Goal: Task Accomplishment & Management: Manage account settings

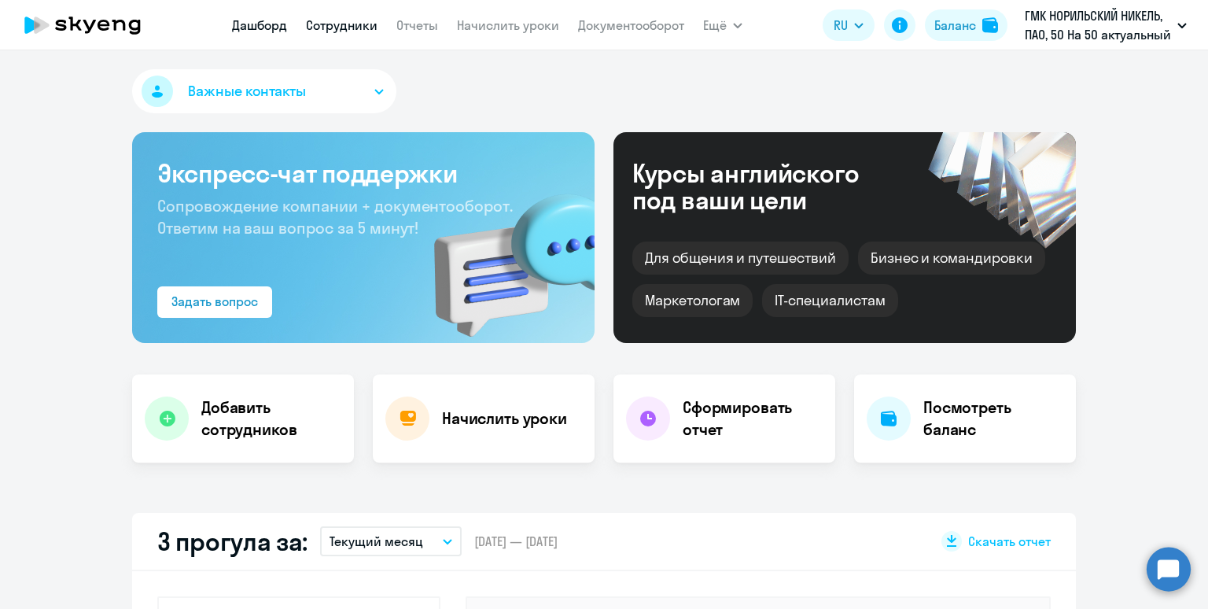
click at [326, 21] on link "Сотрудники" at bounding box center [342, 25] width 72 height 16
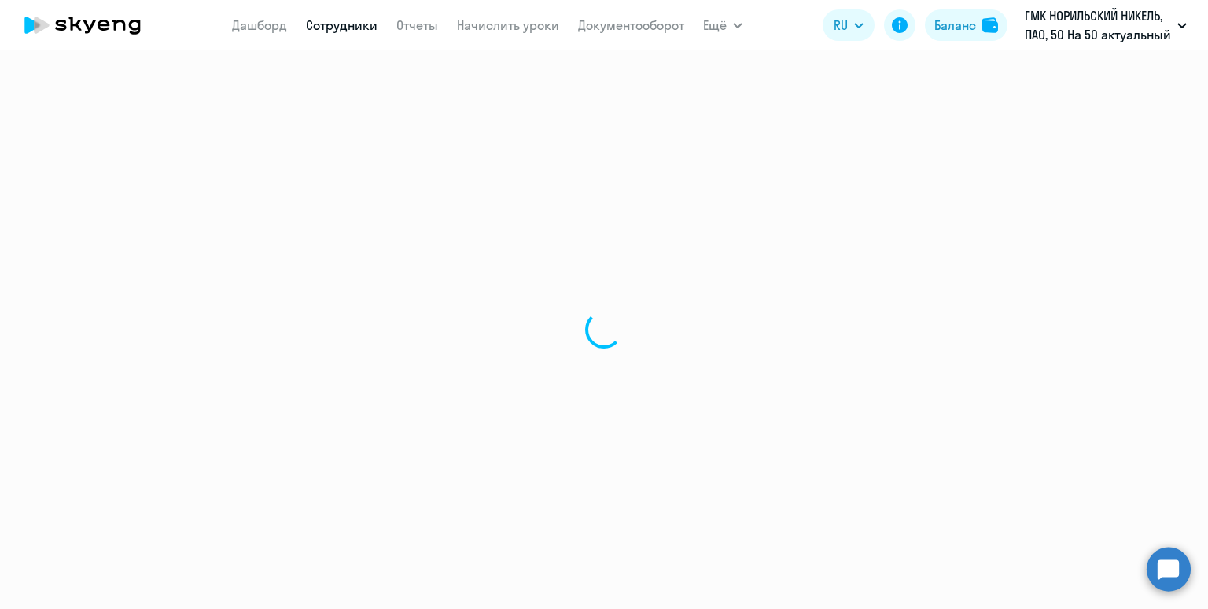
select select "30"
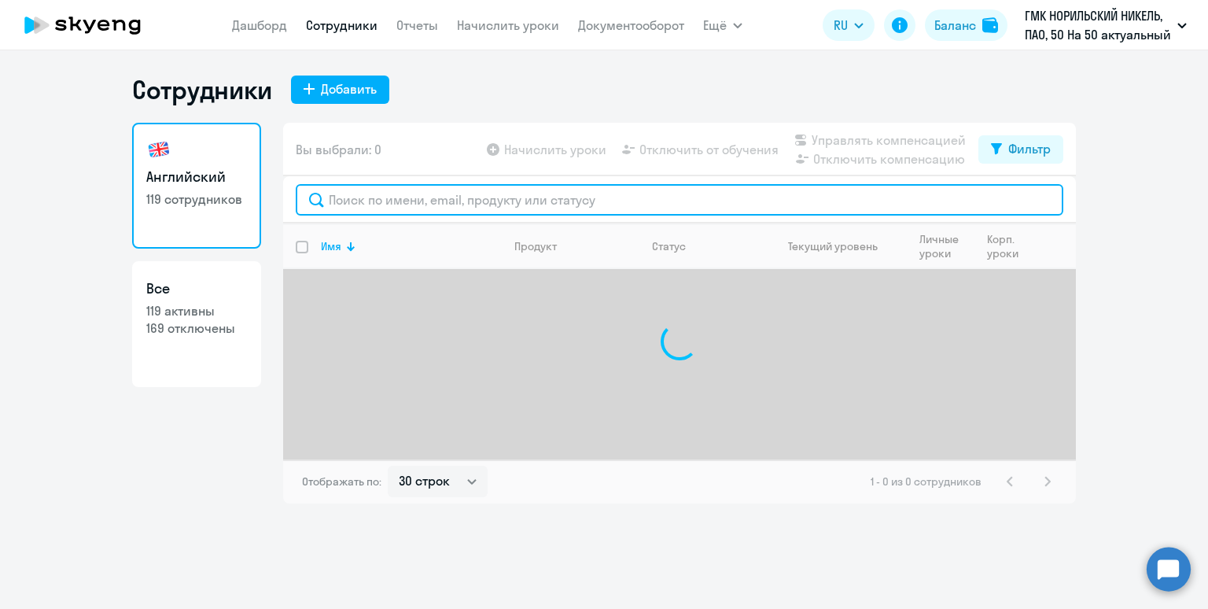
click at [360, 203] on input "text" at bounding box center [680, 199] width 768 height 31
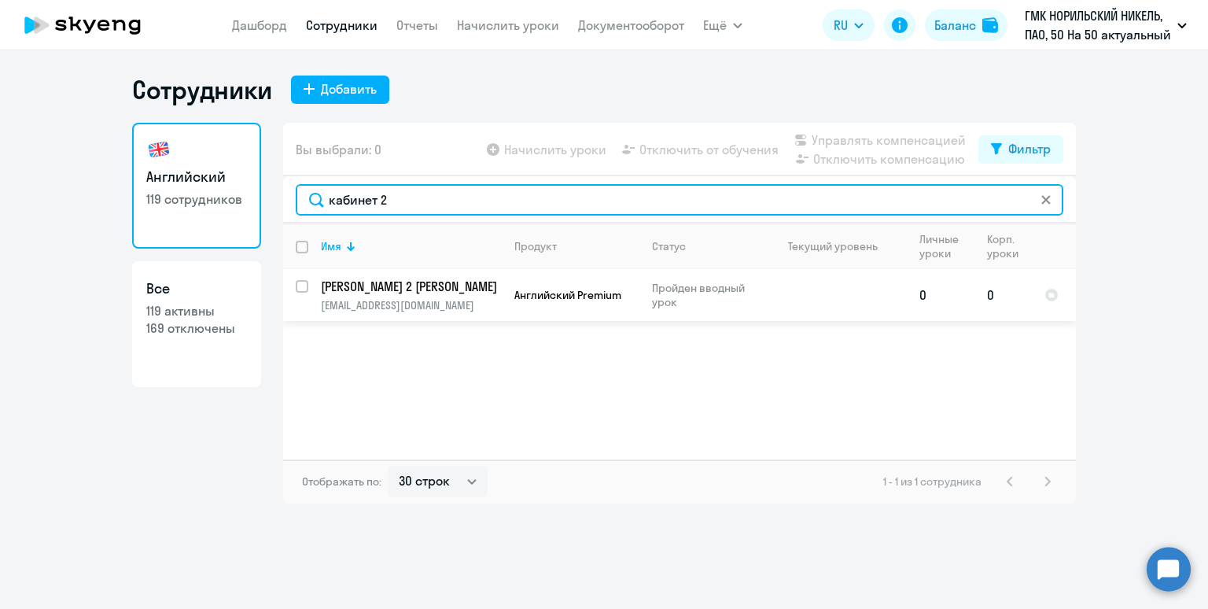
type input "кабинет 2"
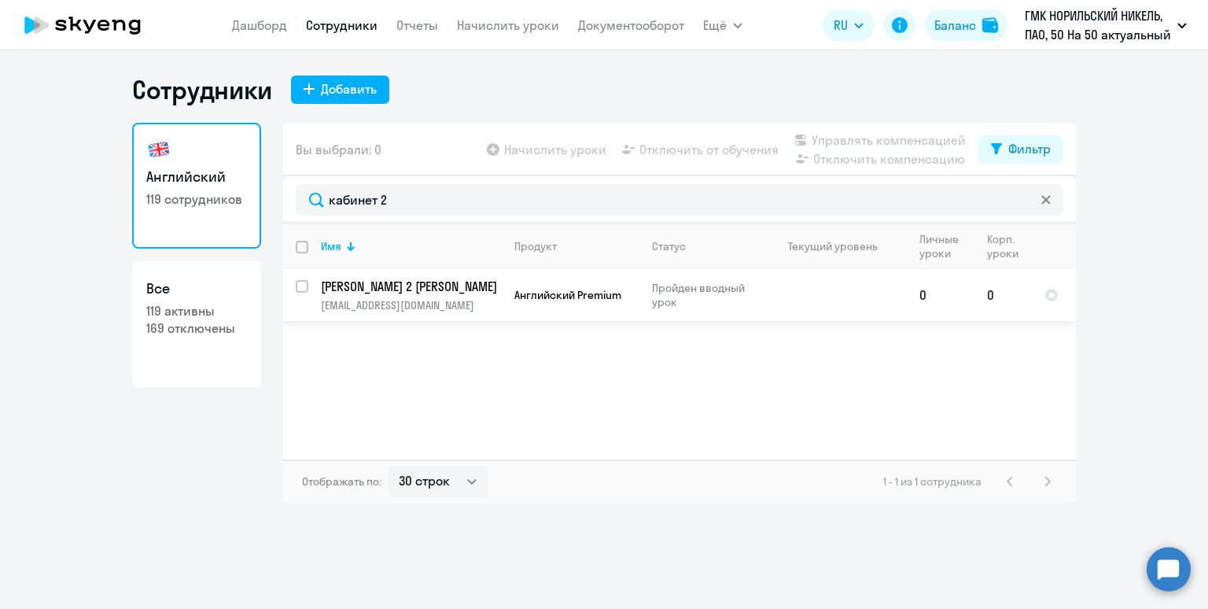
drag, startPoint x: 300, startPoint y: 285, endPoint x: 318, endPoint y: 286, distance: 17.3
click at [300, 285] on input "select row 42309191" at bounding box center [311, 295] width 31 height 31
checkbox input "true"
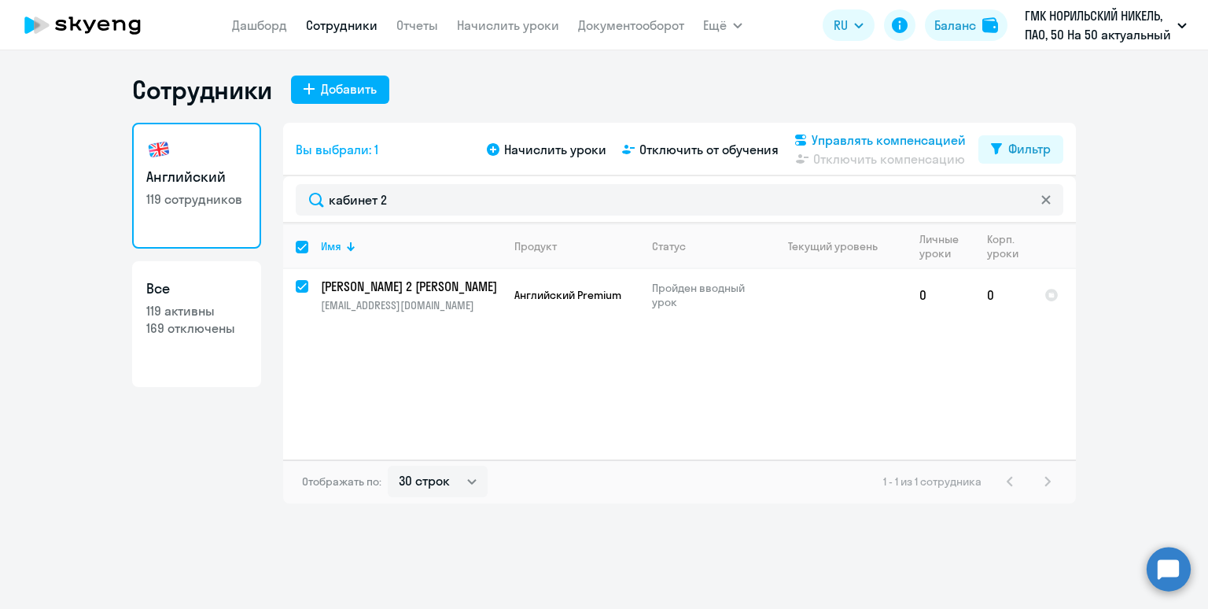
click at [879, 140] on span "Управлять компенсацией" at bounding box center [889, 140] width 154 height 19
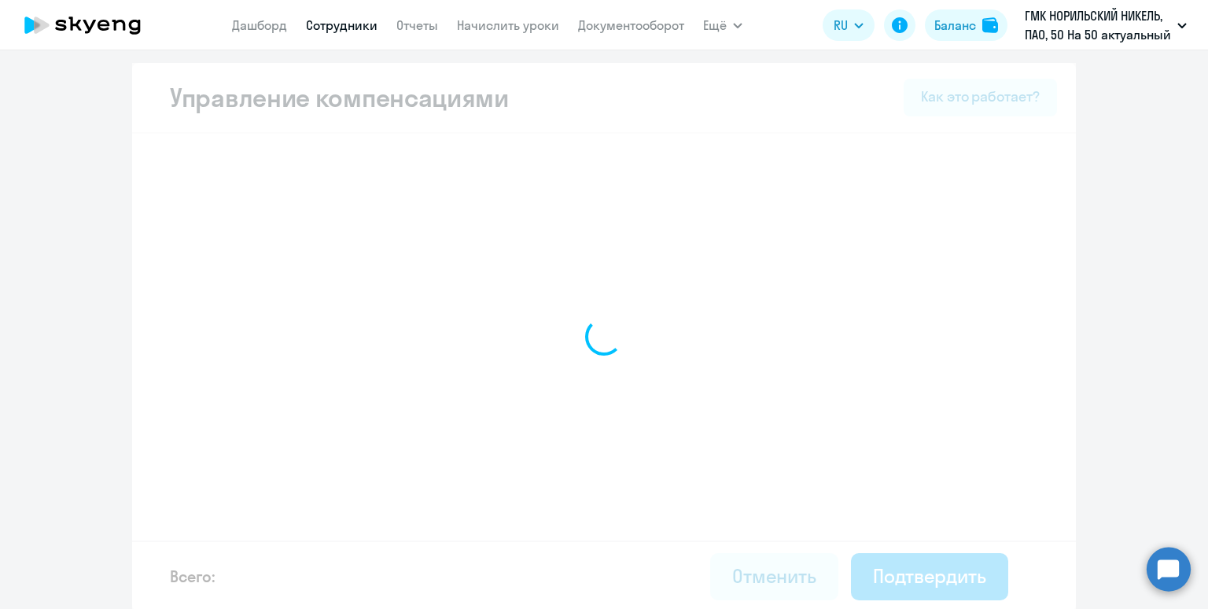
select select "MONTHLY"
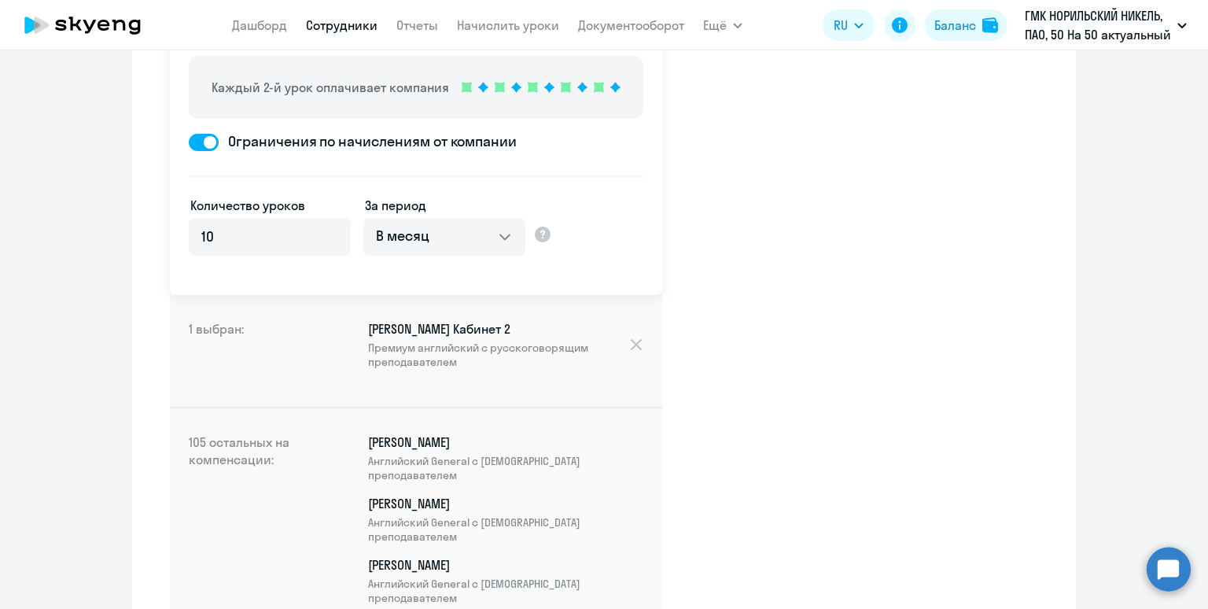
scroll to position [212, 0]
click at [332, 26] on link "Сотрудники" at bounding box center [342, 25] width 72 height 16
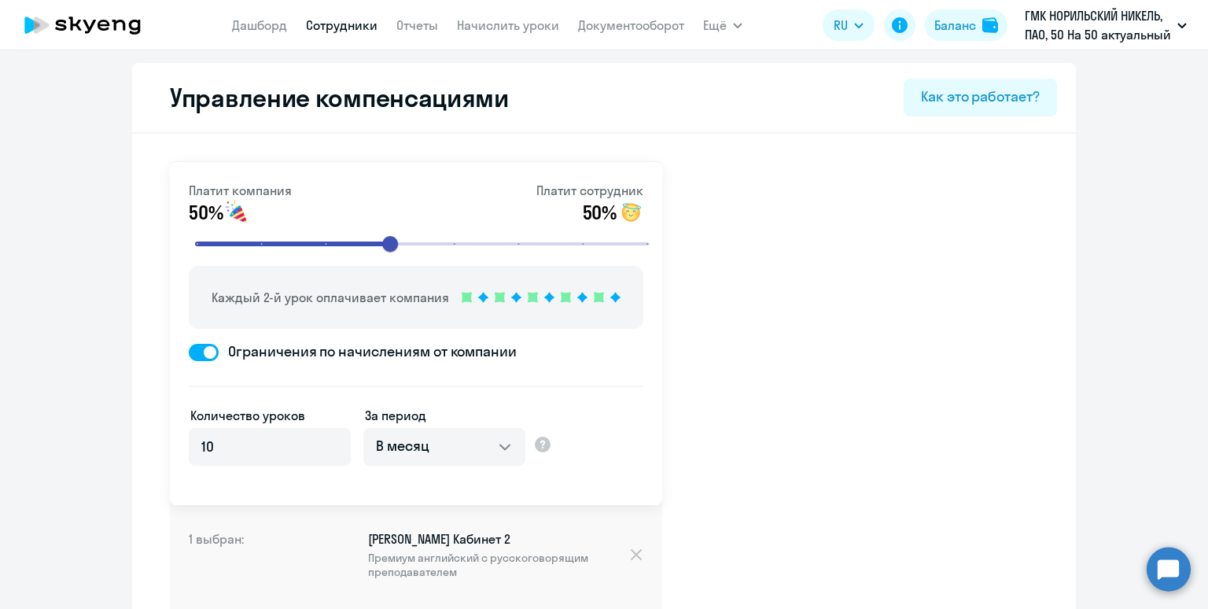
select select "30"
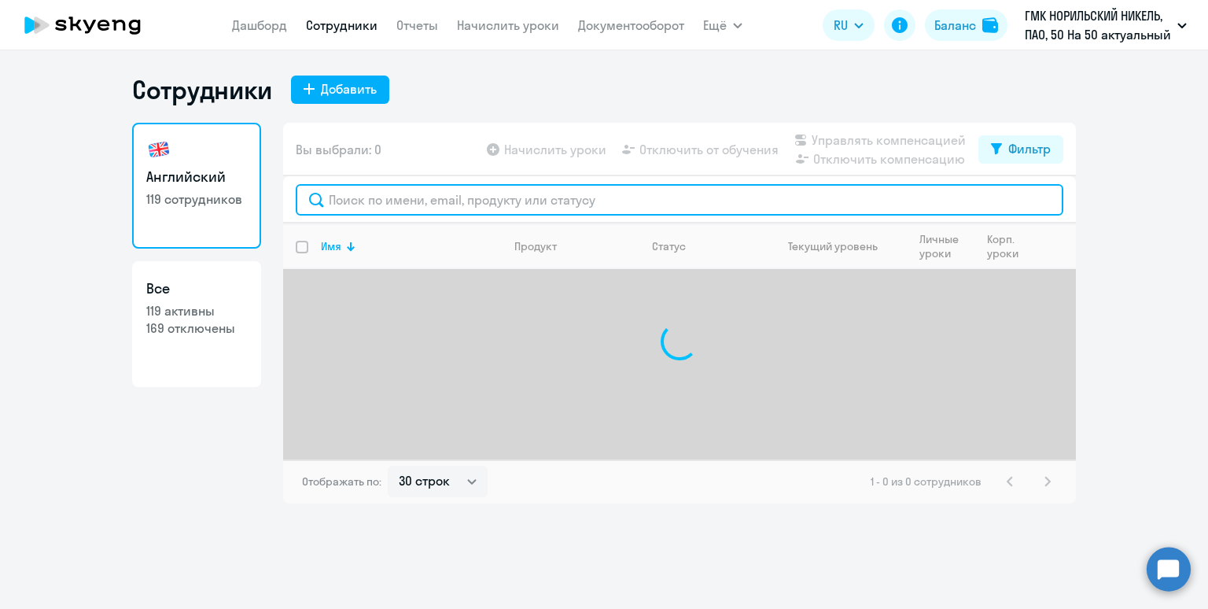
click at [430, 204] on input "text" at bounding box center [680, 199] width 768 height 31
type input "[DEMOGRAPHIC_DATA]"
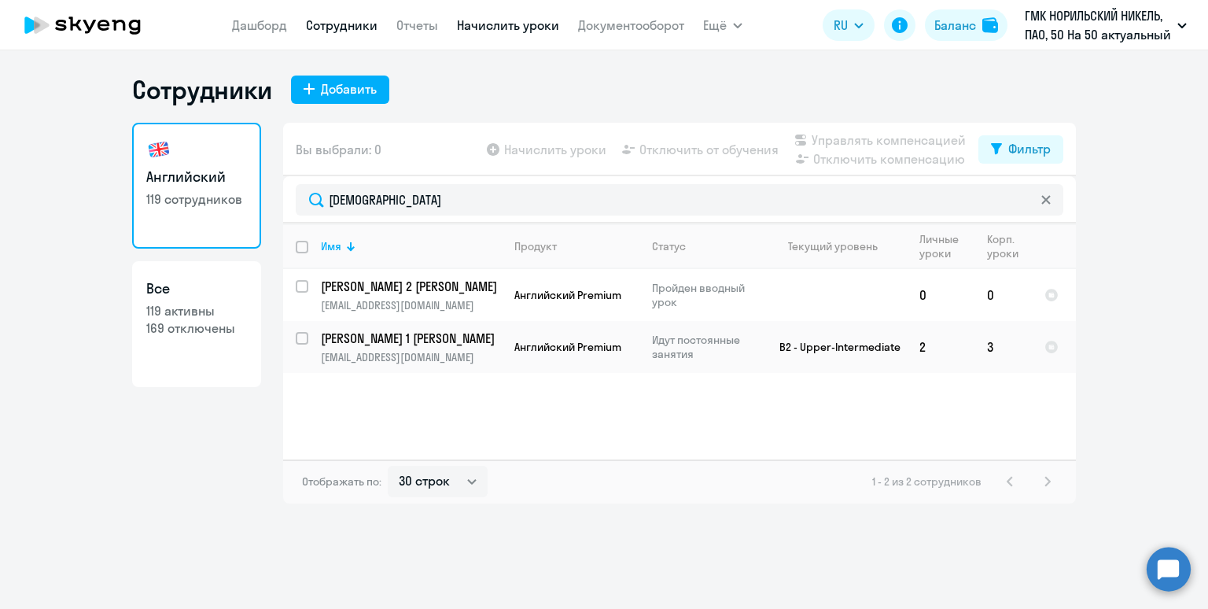
click at [481, 29] on link "Начислить уроки" at bounding box center [508, 25] width 102 height 16
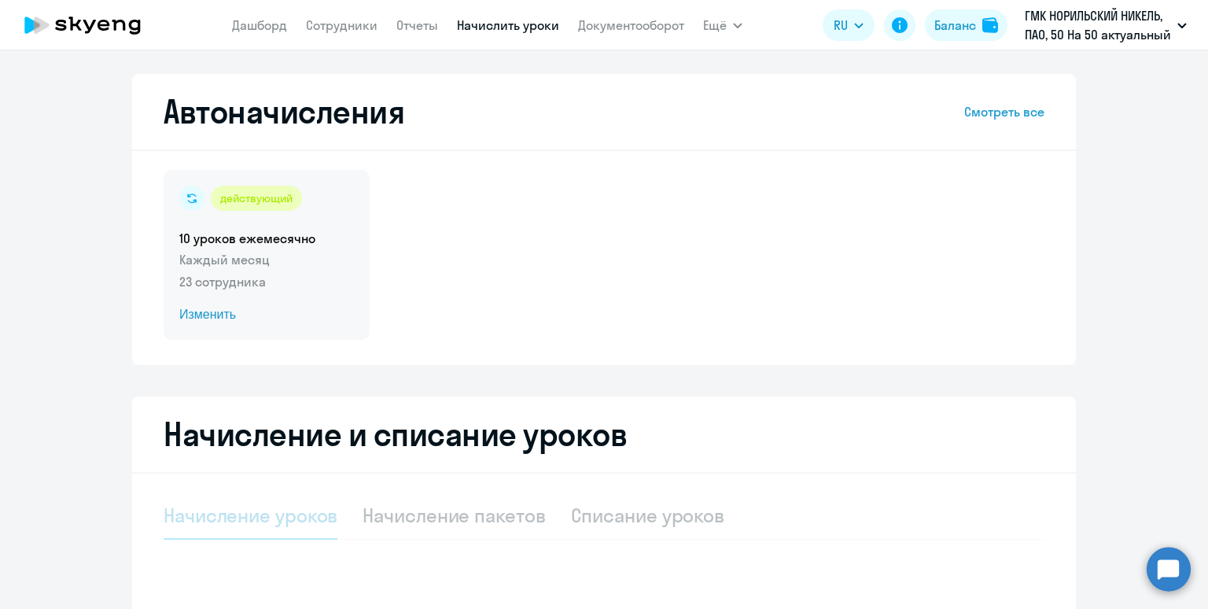
select select "10"
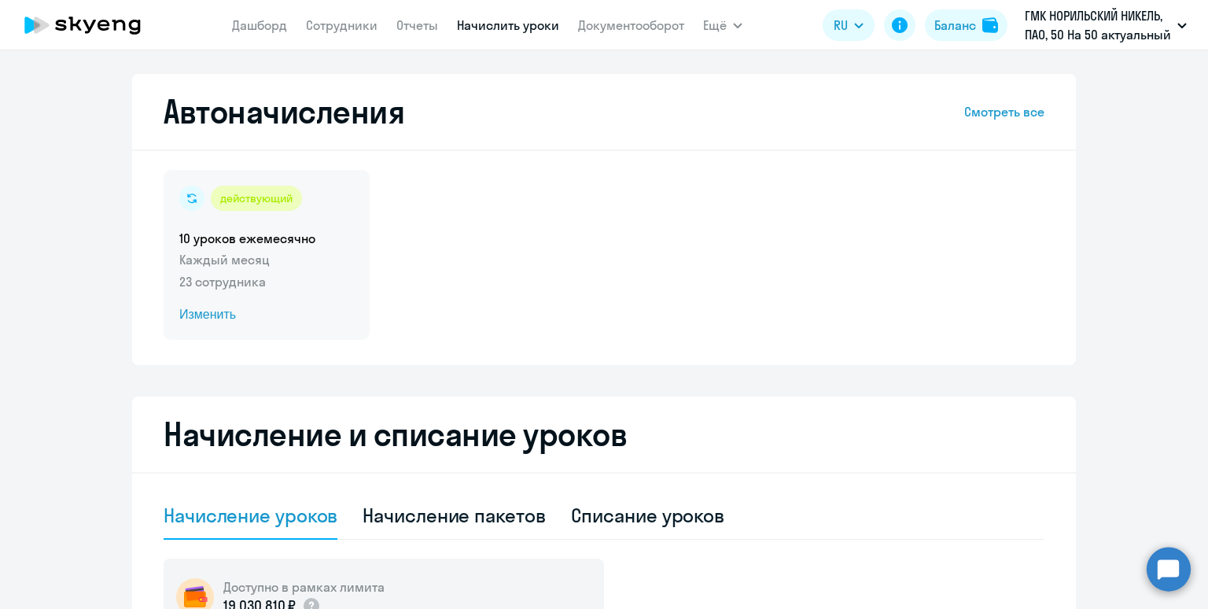
click at [289, 293] on div "действующий 10 уроков ежемесячно Каждый месяц 23 сотрудника Изменить" at bounding box center [267, 255] width 206 height 170
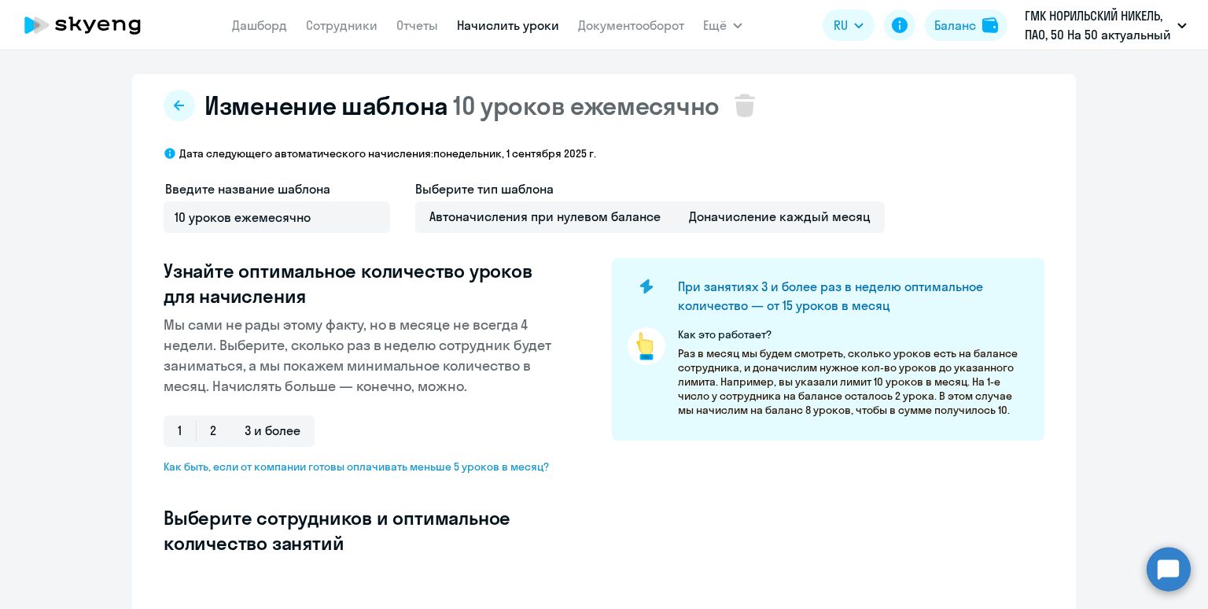
select select "10"
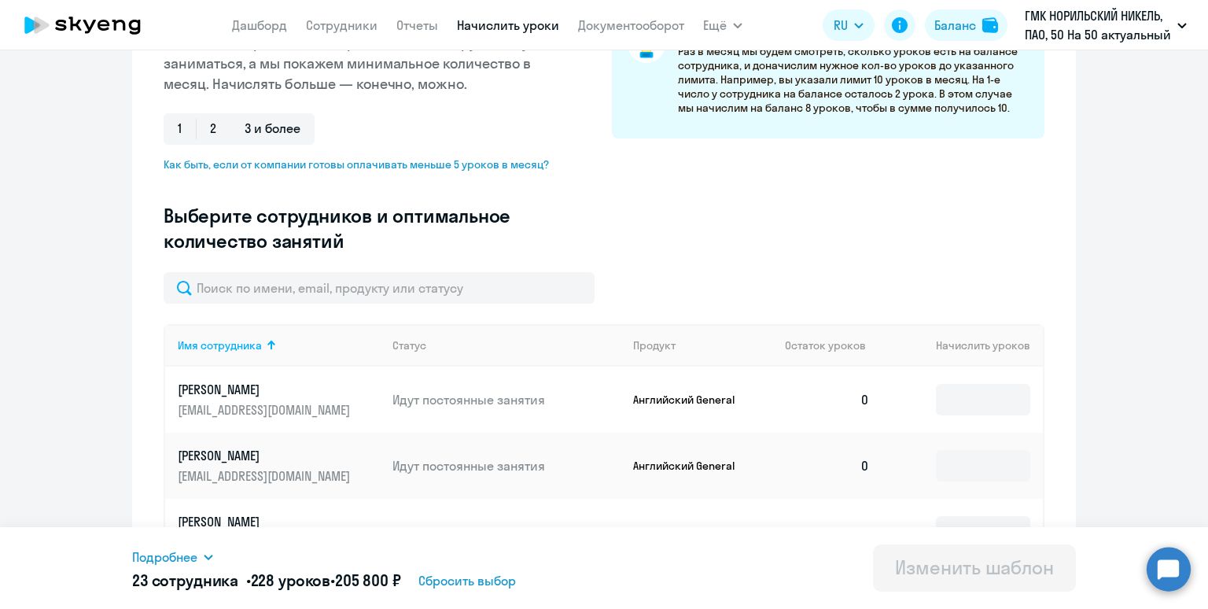
scroll to position [337, 0]
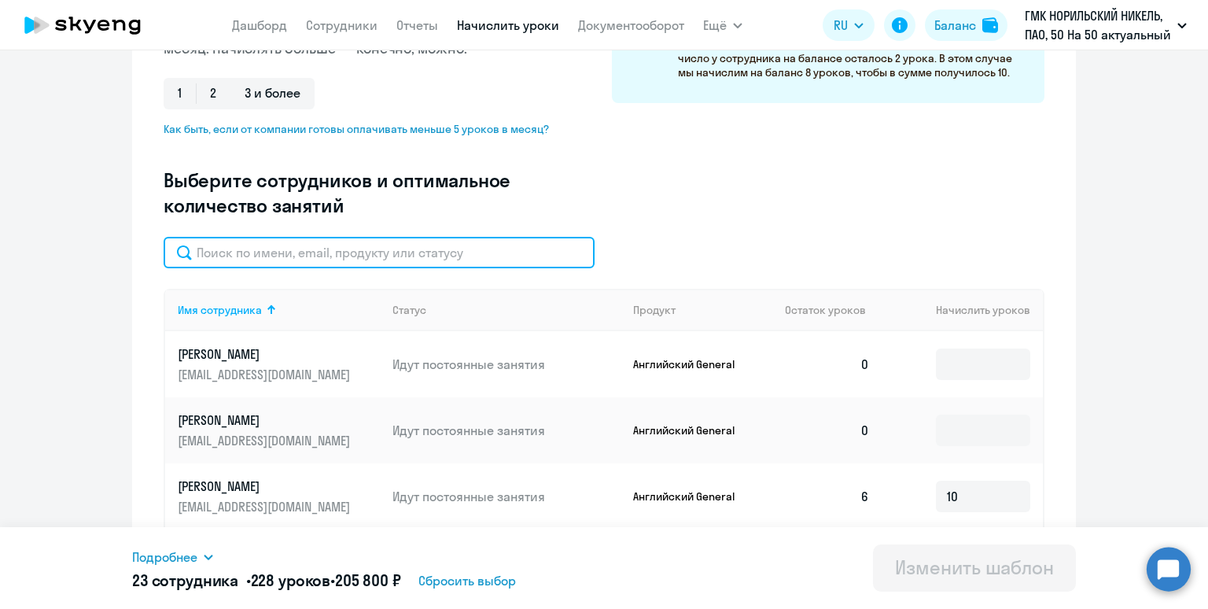
click at [381, 246] on input "text" at bounding box center [379, 252] width 431 height 31
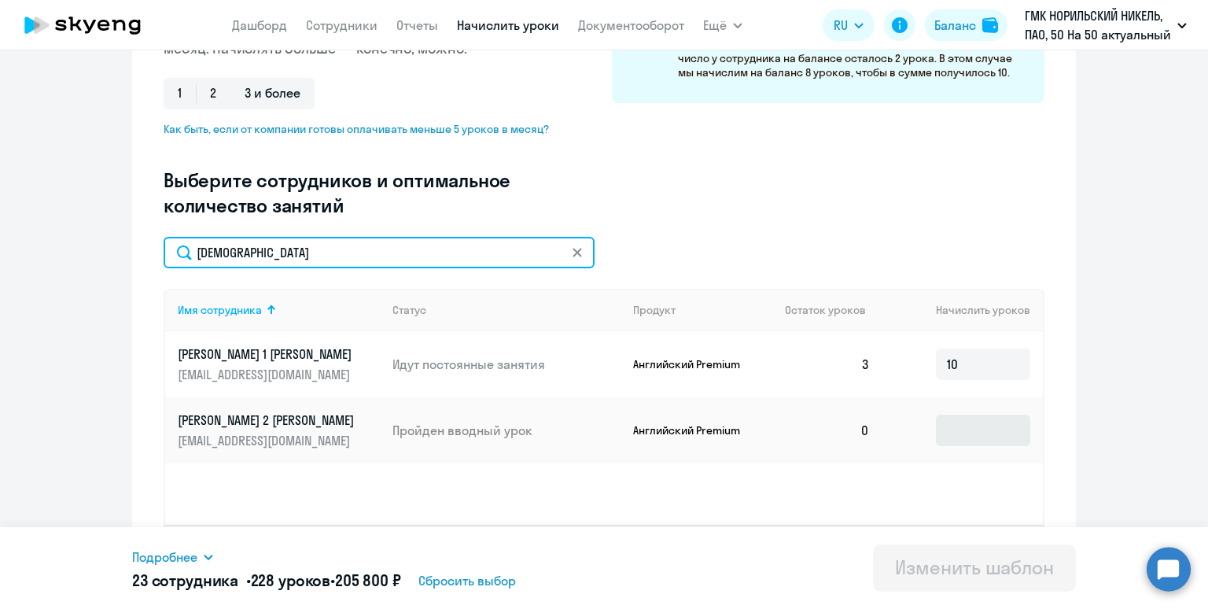
type input "[DEMOGRAPHIC_DATA]"
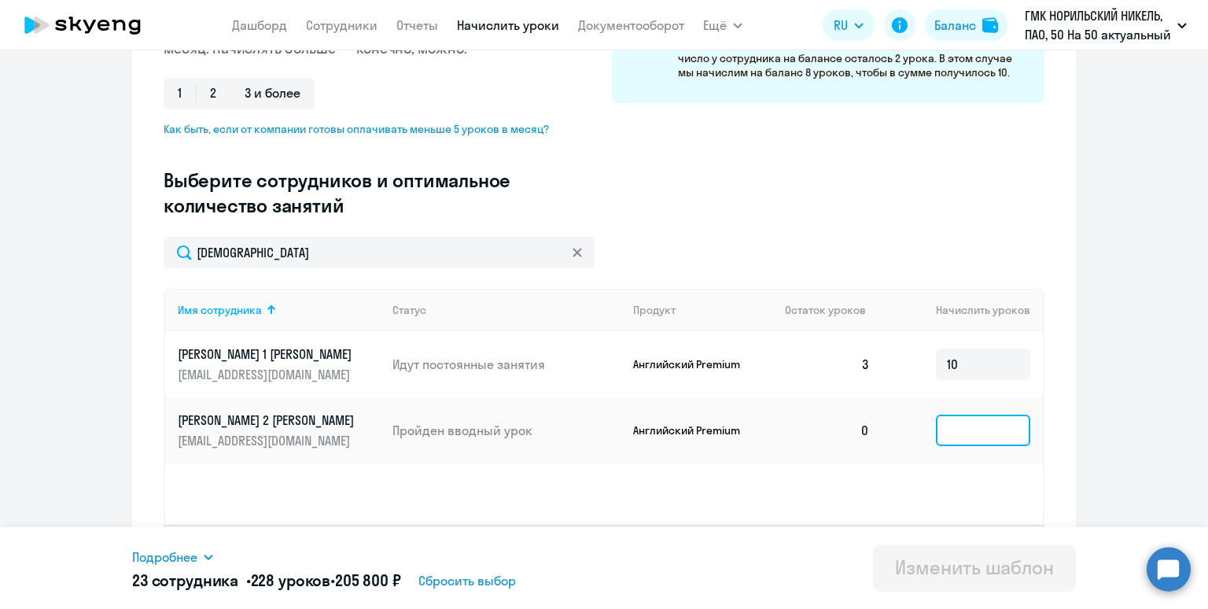
click at [953, 432] on input at bounding box center [983, 429] width 94 height 31
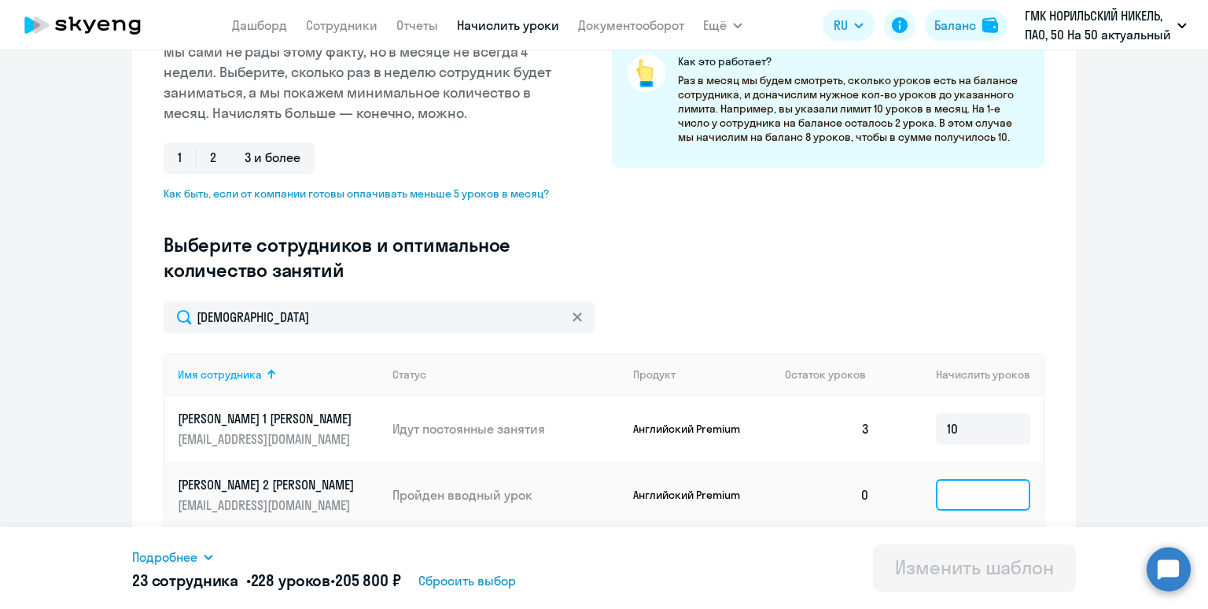
scroll to position [255, 0]
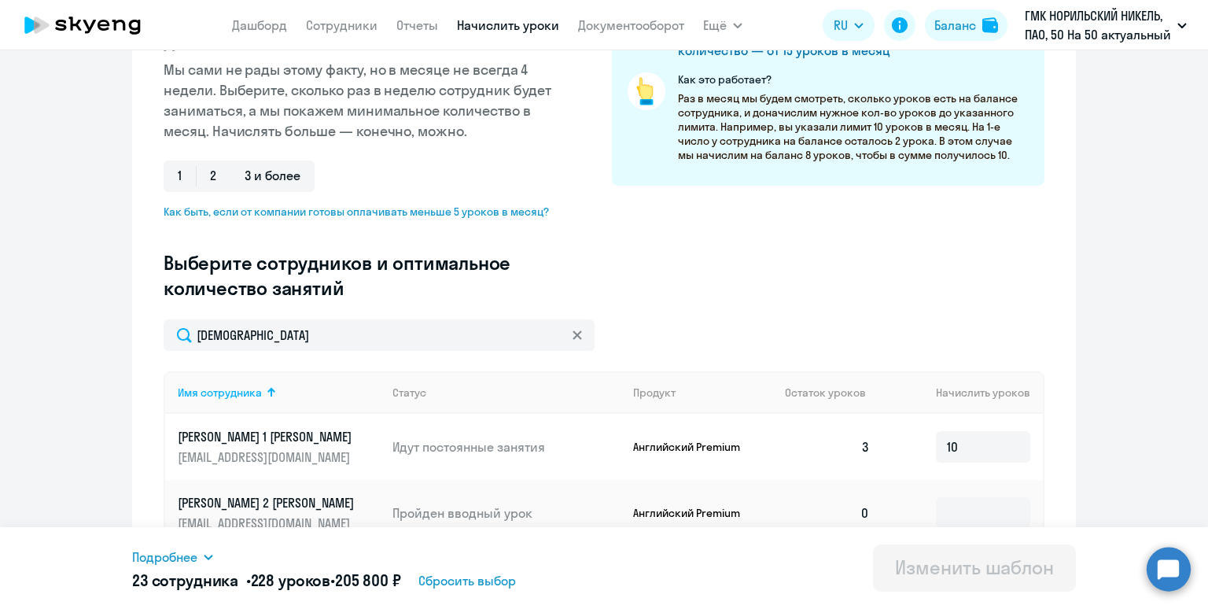
click at [459, 311] on div "Введите название шаблона 10 уроков ежемесячно Выберите тип шаблона Автоначислен…" at bounding box center [604, 121] width 881 height 395
